Goal: Information Seeking & Learning: Learn about a topic

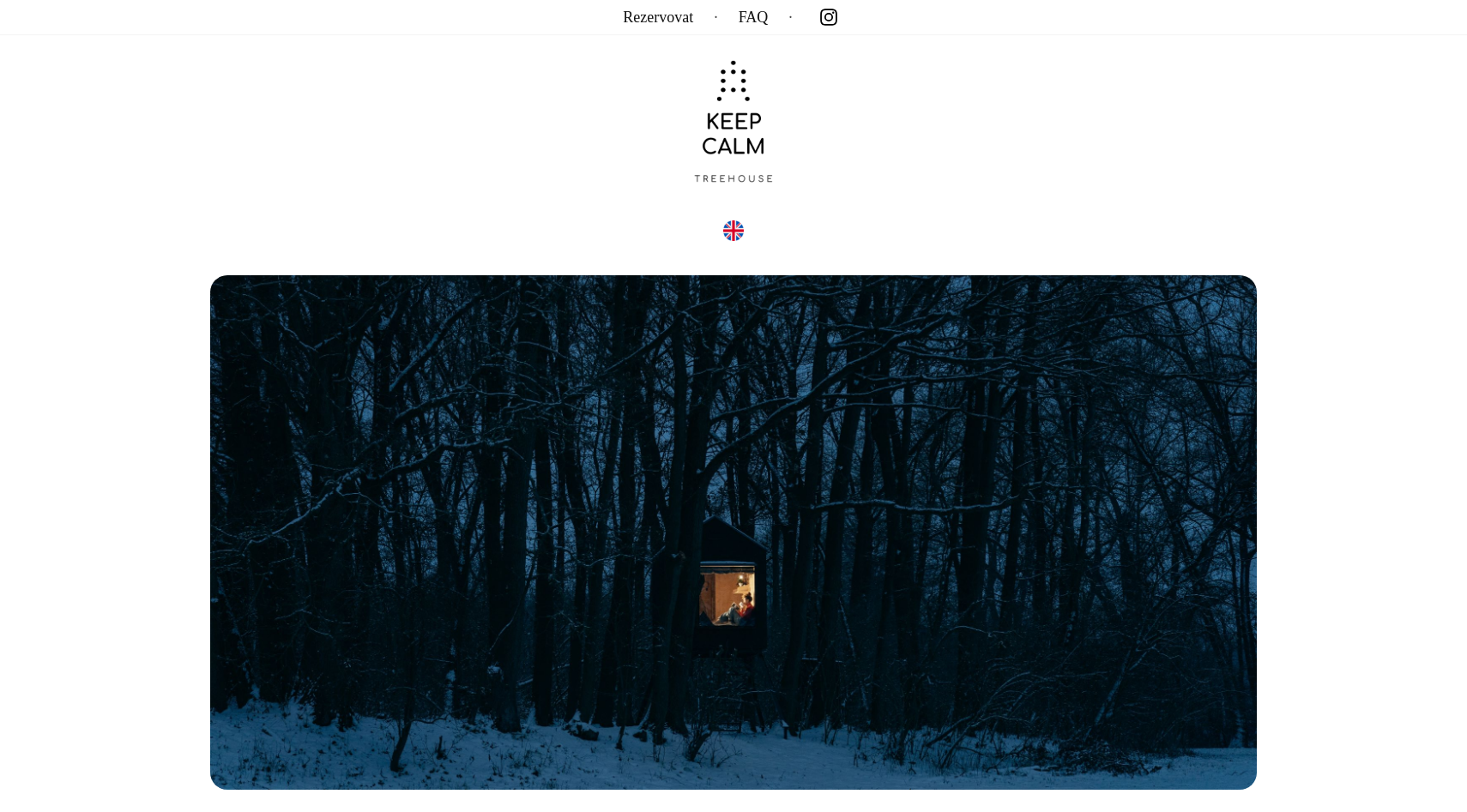
scroll to position [20, 0]
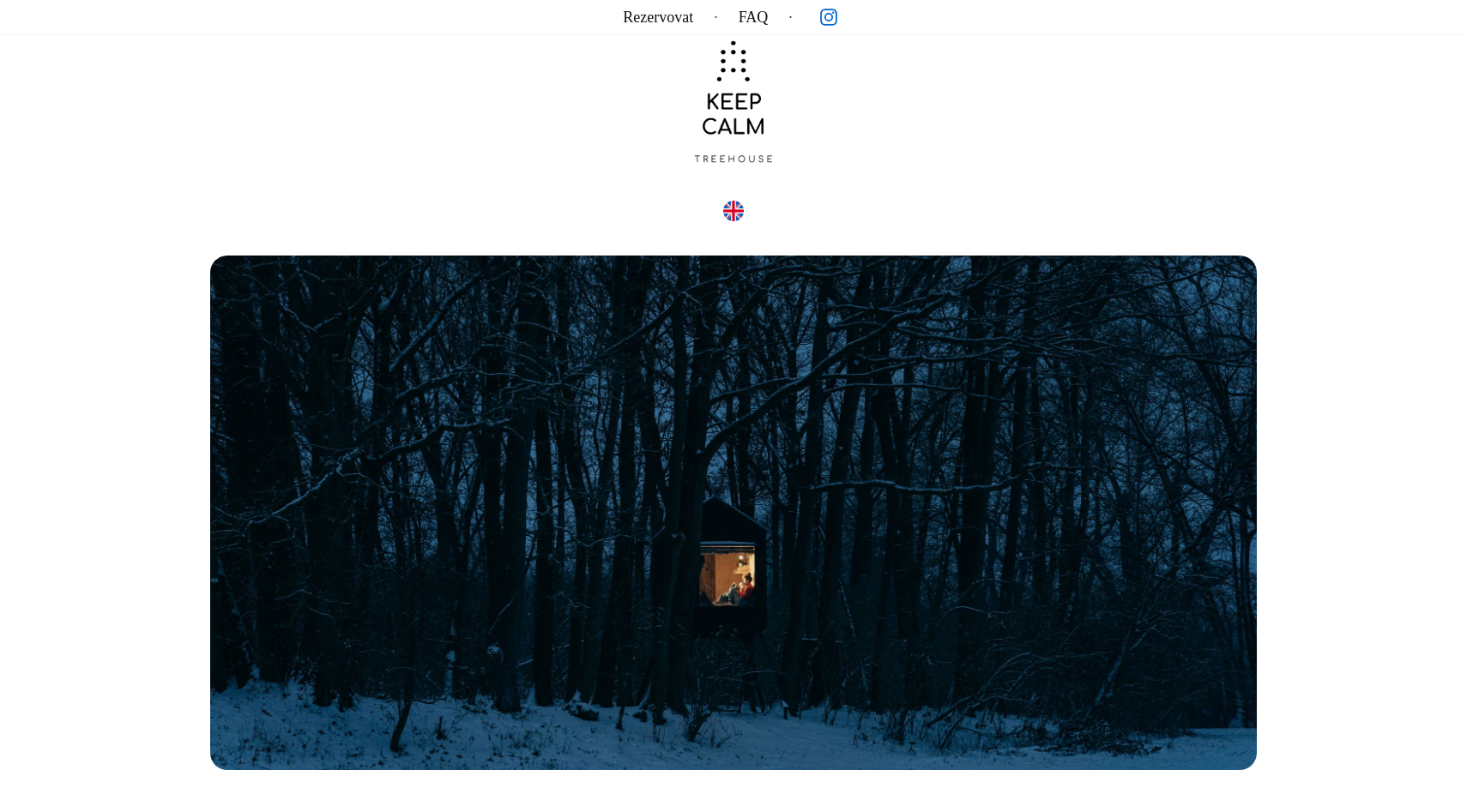
click at [829, 15] on icon at bounding box center [829, 16] width 9 height 9
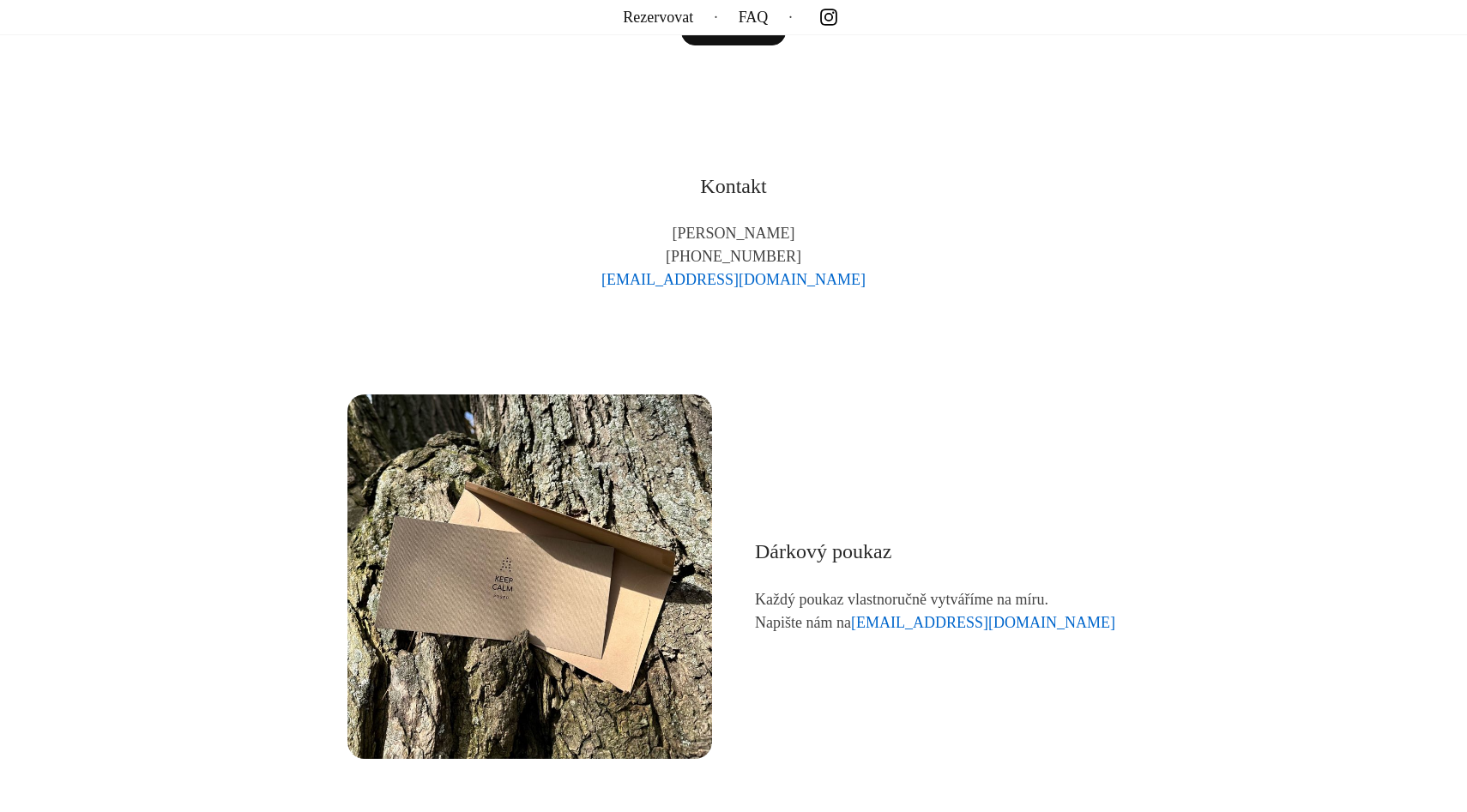
scroll to position [9523, 0]
drag, startPoint x: 860, startPoint y: 280, endPoint x: 606, endPoint y: 266, distance: 254.4
click at [606, 266] on p "[PERSON_NAME] [PHONE_NUMBER] [EMAIL_ADDRESS][DOMAIN_NAME]" at bounding box center [734, 256] width 772 height 70
copy link "[EMAIL_ADDRESS][DOMAIN_NAME]"
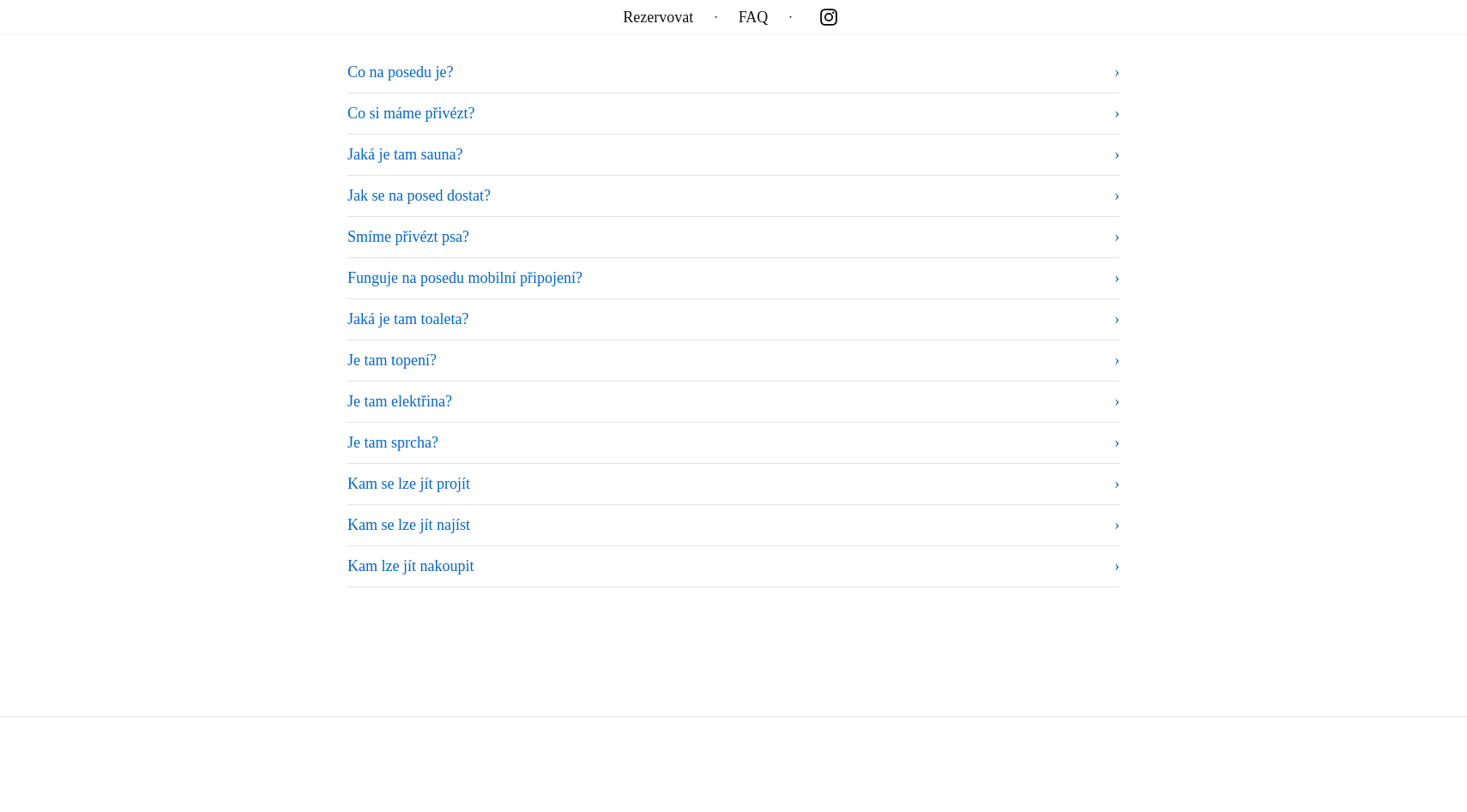
scroll to position [10649, 0]
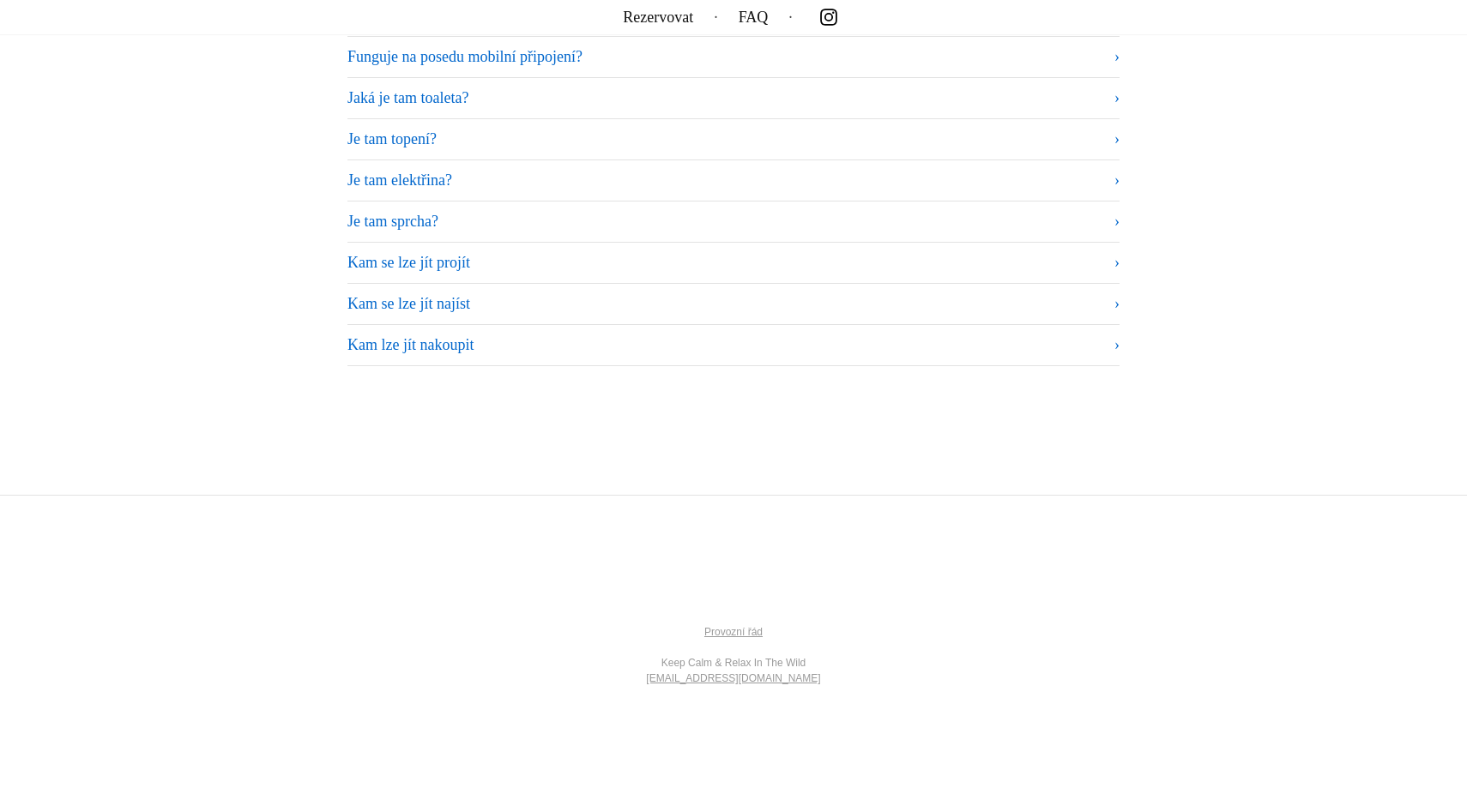
click at [497, 351] on summary "Kam lze jít nakoupit" at bounding box center [734, 345] width 772 height 23
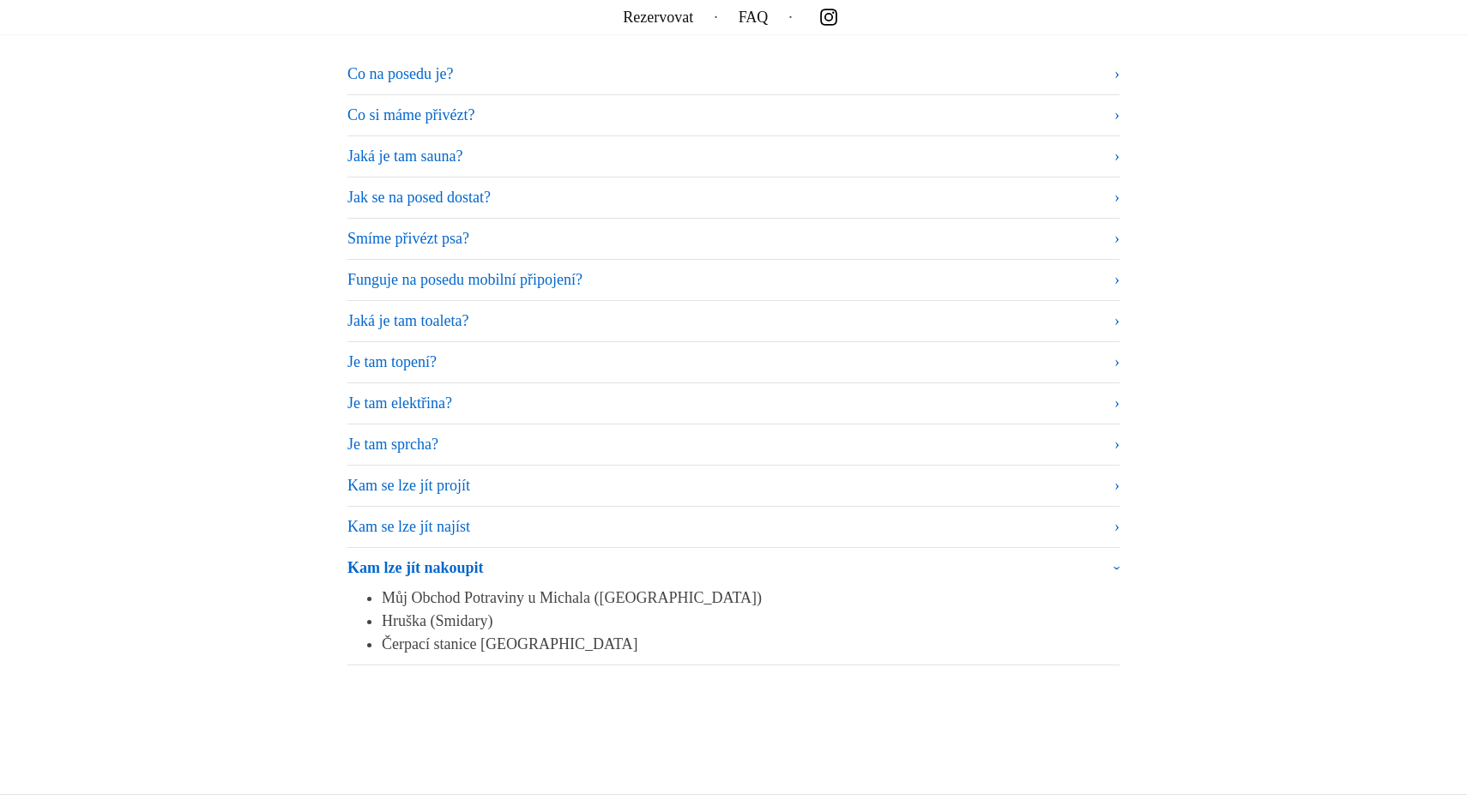
scroll to position [10421, 0]
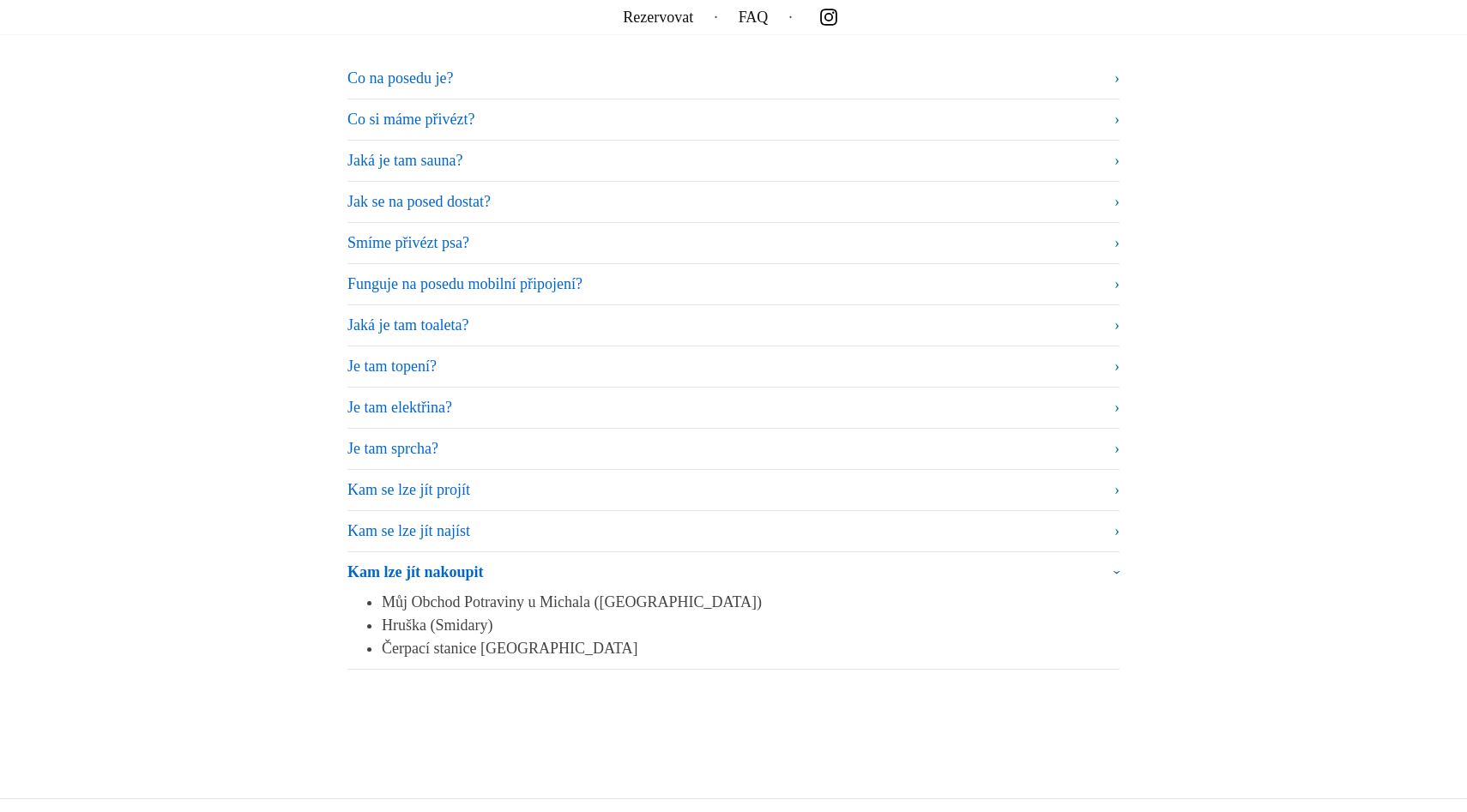
click at [442, 156] on summary "Jaká je tam sauna?" at bounding box center [734, 160] width 772 height 23
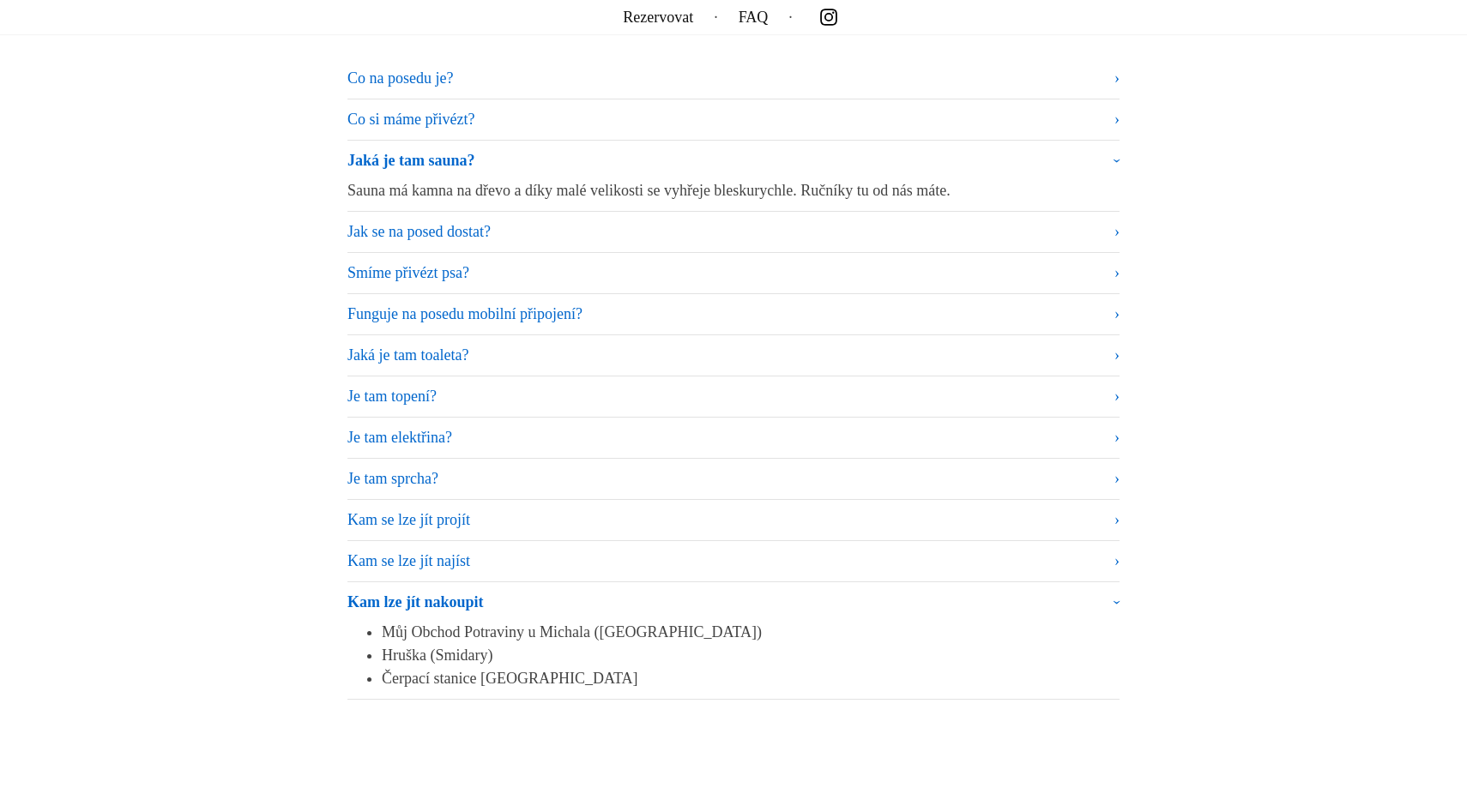
click at [430, 69] on summary "Co na posedu je?" at bounding box center [734, 78] width 772 height 23
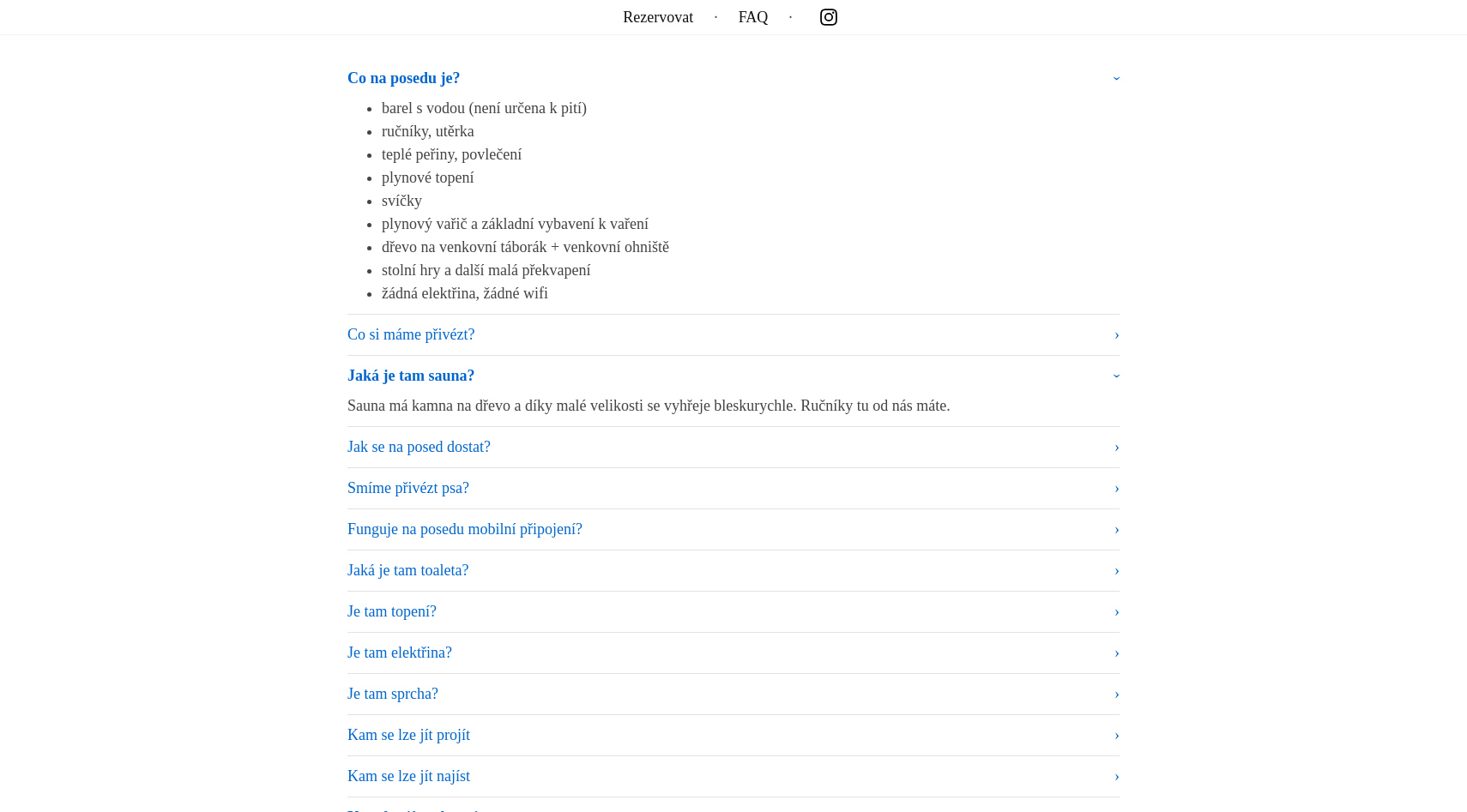
click at [458, 329] on summary "Co si máme přivézt?" at bounding box center [734, 335] width 772 height 23
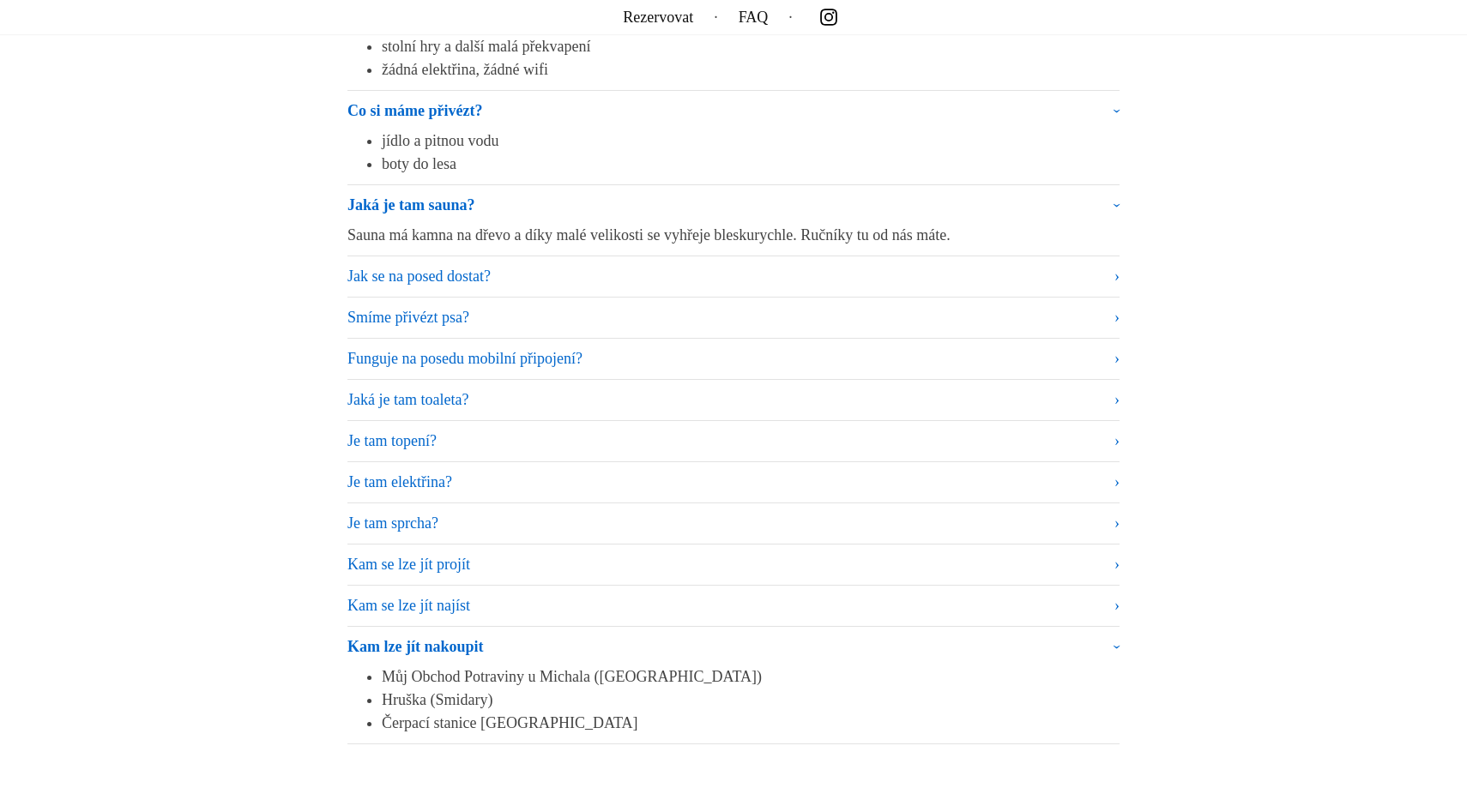
scroll to position [10651, 0]
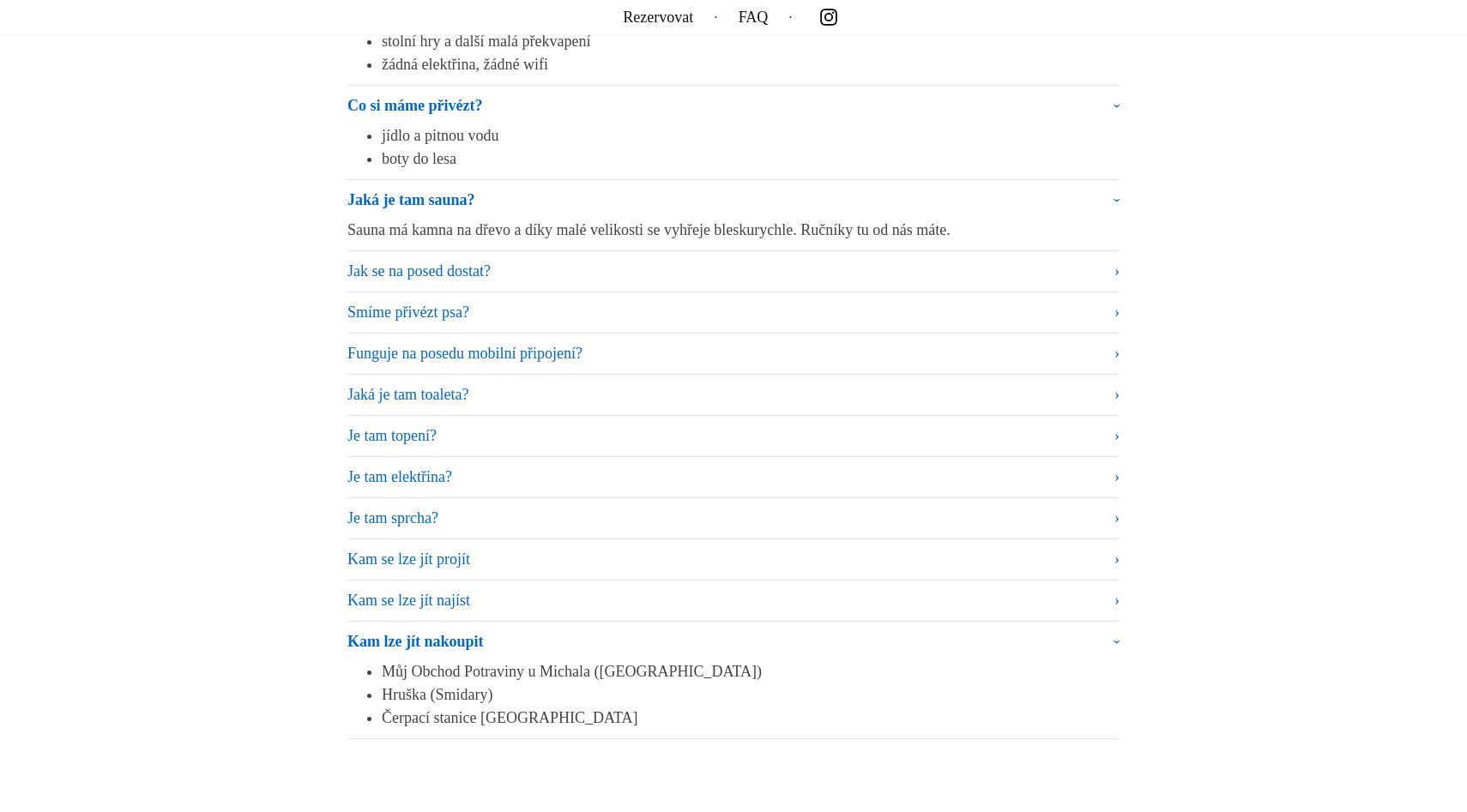
click at [451, 397] on summary "Jaká je tam toaleta?" at bounding box center [734, 395] width 772 height 23
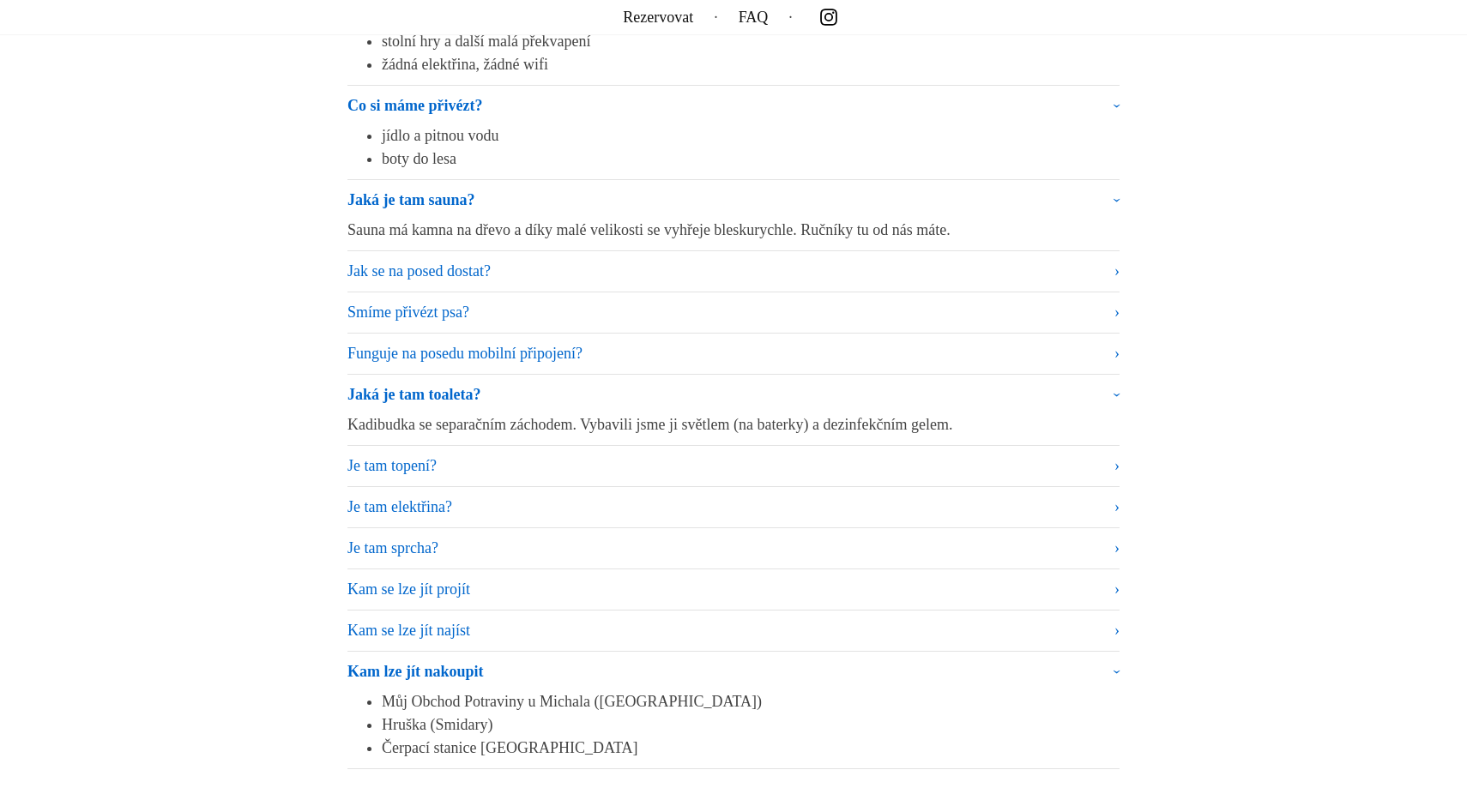
click at [427, 547] on summary "Je tam sprcha?" at bounding box center [734, 548] width 772 height 23
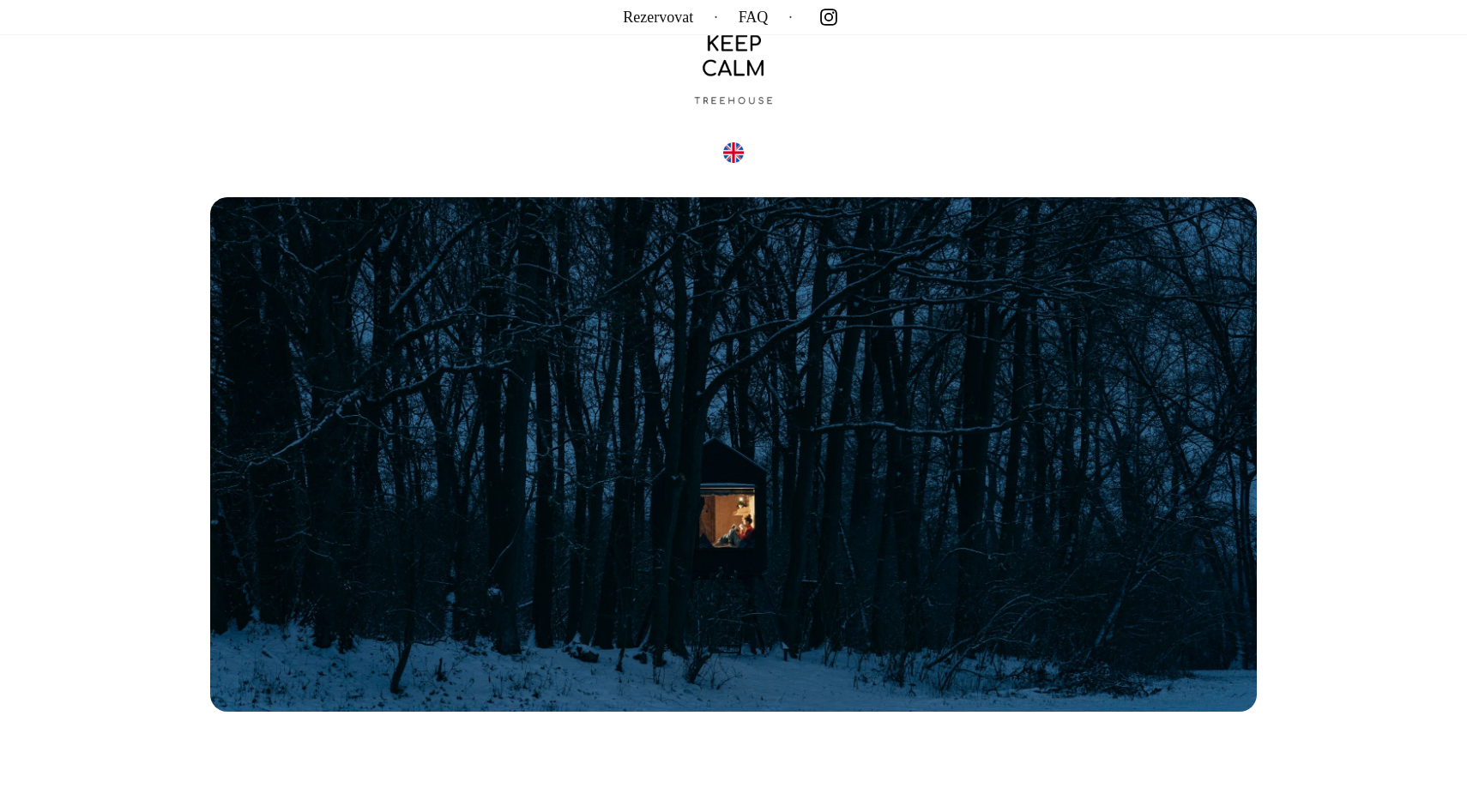
scroll to position [0, 0]
